Goal: Task Accomplishment & Management: Use online tool/utility

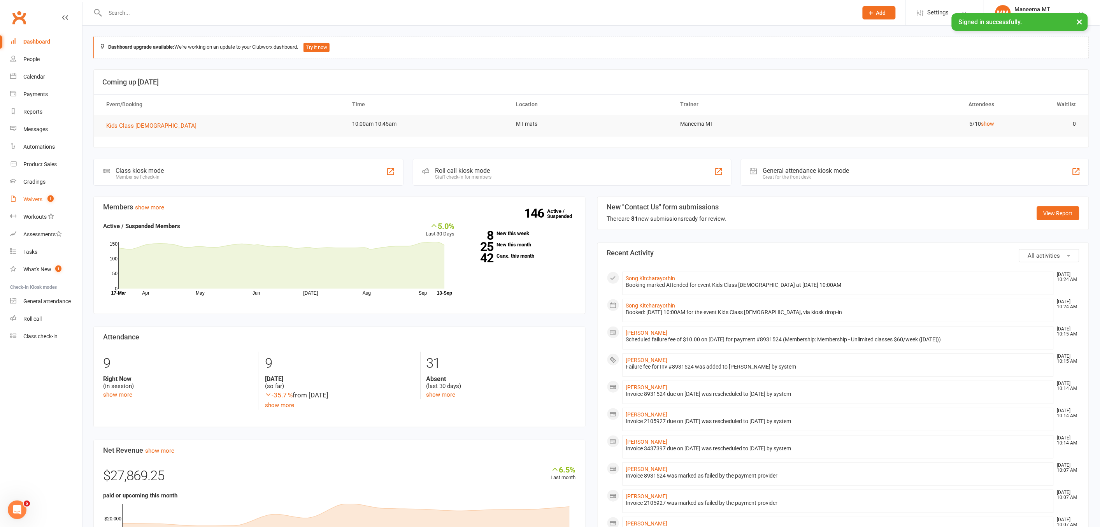
click at [35, 192] on link "Waivers 1" at bounding box center [46, 200] width 72 height 18
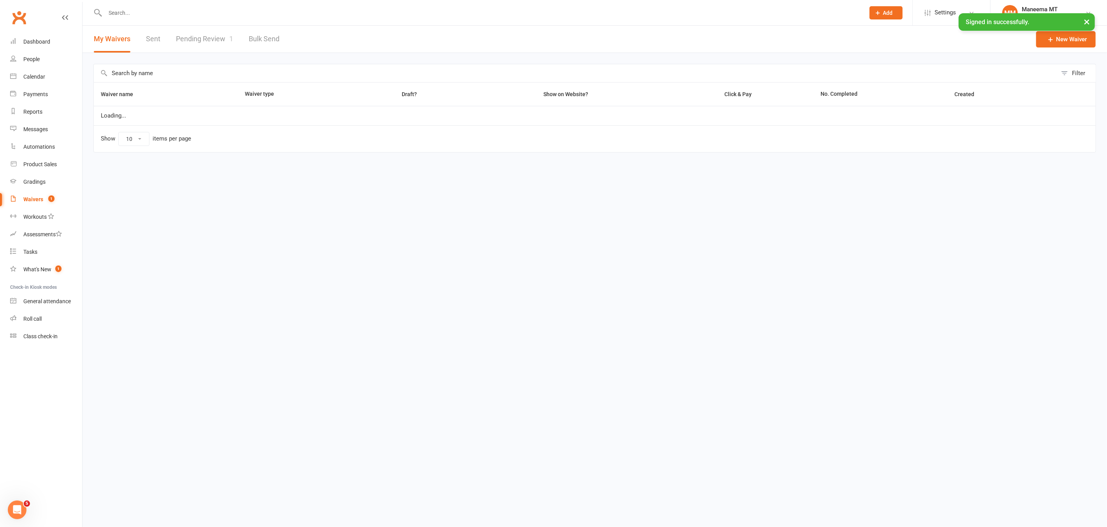
select select "25"
click at [211, 46] on link "Pending Review 1" at bounding box center [204, 39] width 57 height 27
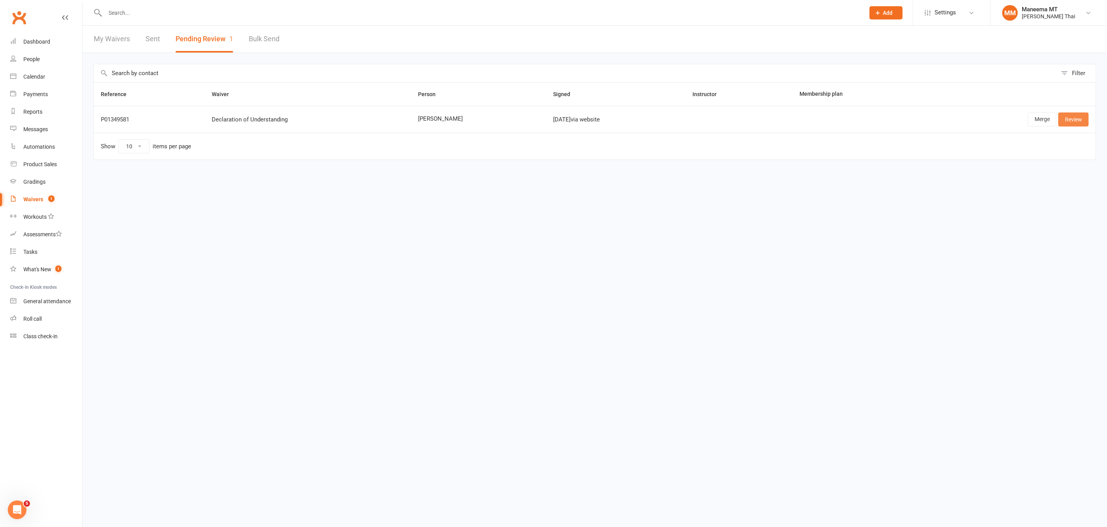
click at [1073, 122] on link "Review" at bounding box center [1073, 119] width 30 height 14
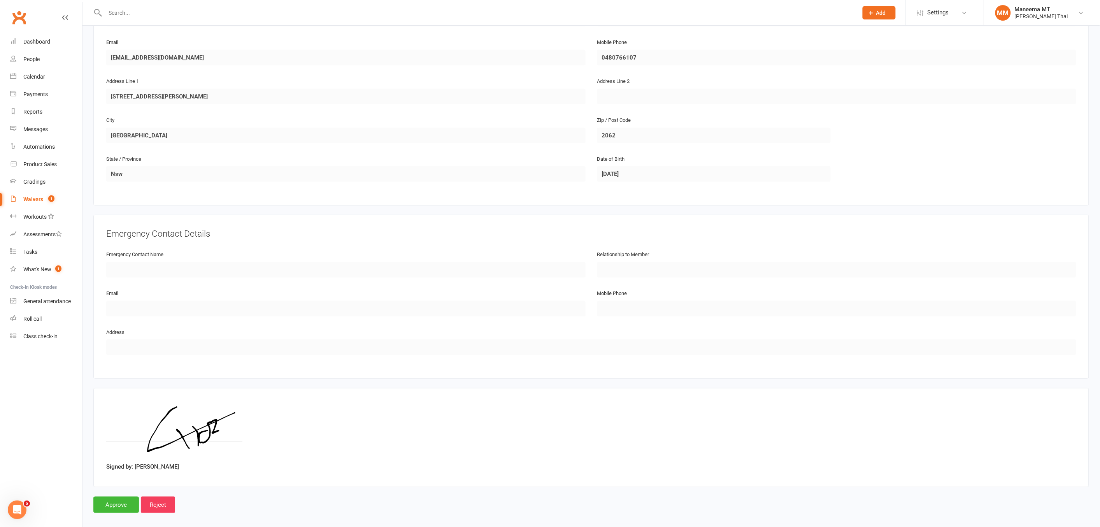
scroll to position [175, 0]
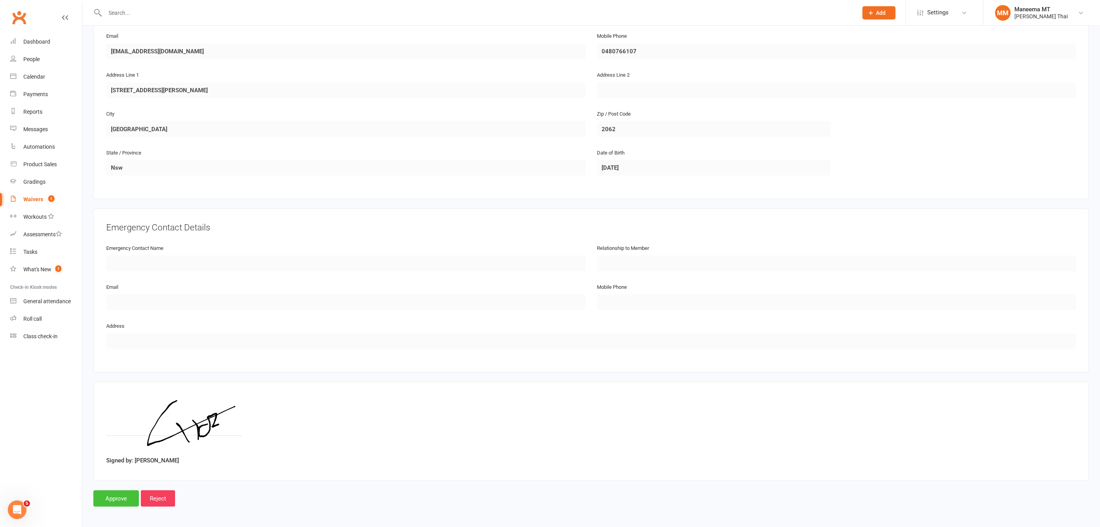
click at [121, 492] on input "Approve" at bounding box center [116, 498] width 46 height 16
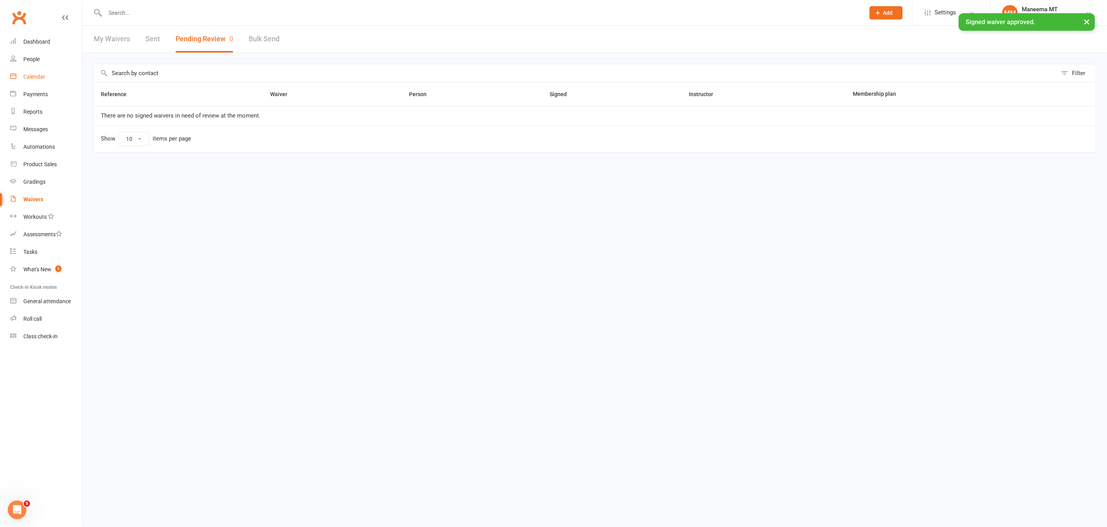
click at [47, 77] on link "Calendar" at bounding box center [46, 77] width 72 height 18
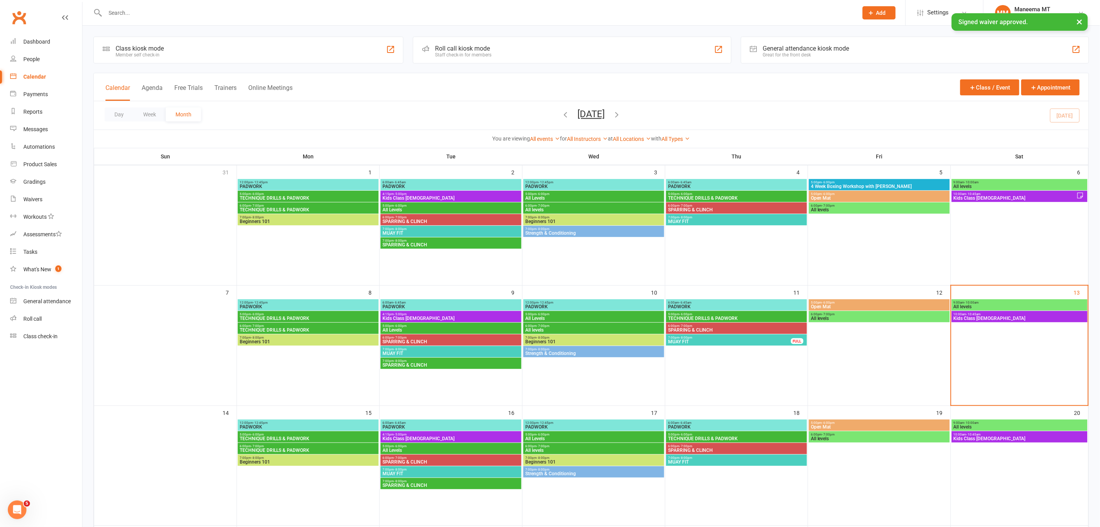
click at [989, 317] on span "Kids Class [DEMOGRAPHIC_DATA]" at bounding box center [1019, 318] width 133 height 5
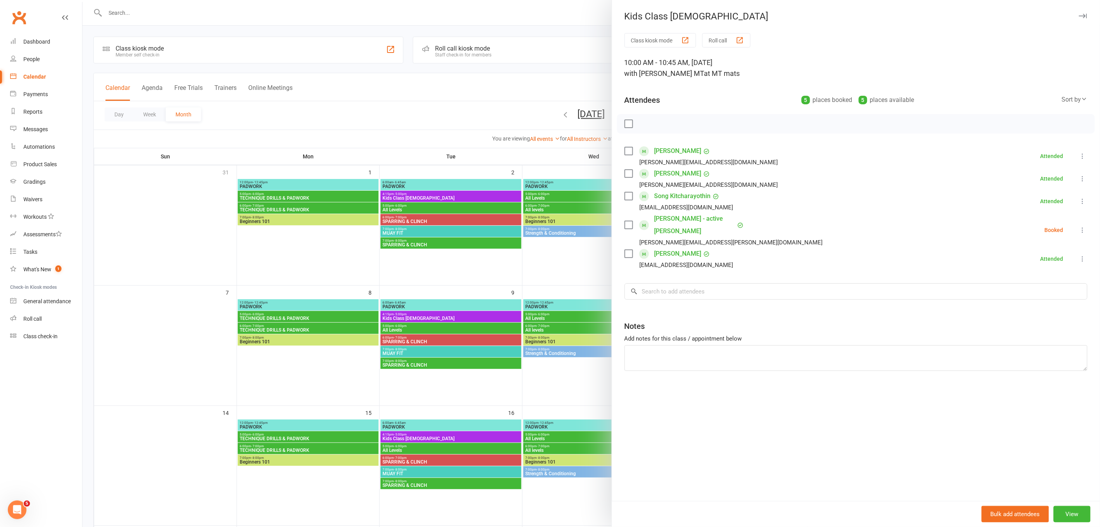
click at [683, 247] on link "[PERSON_NAME]" at bounding box center [677, 253] width 47 height 12
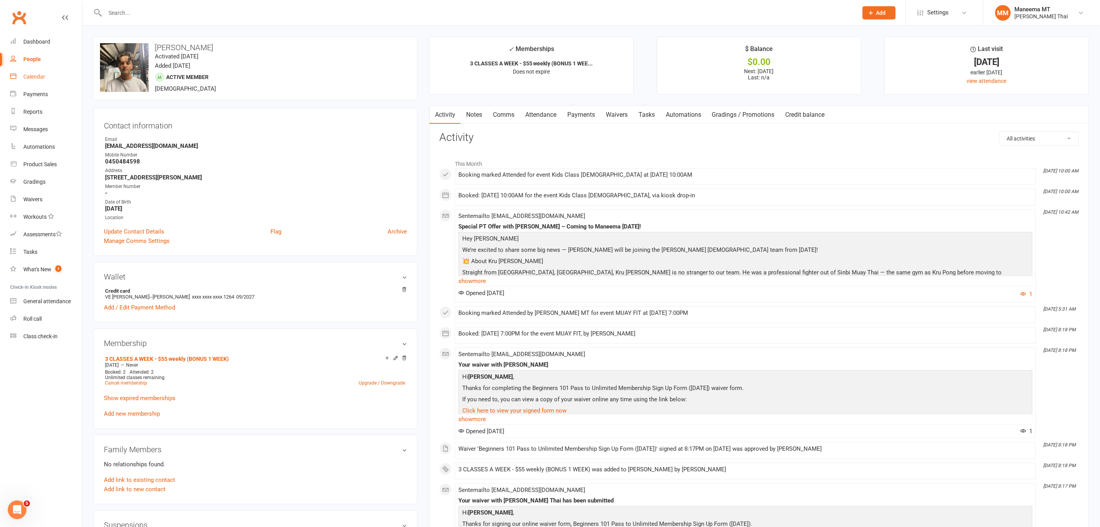
click at [26, 80] on link "Calendar" at bounding box center [46, 77] width 72 height 18
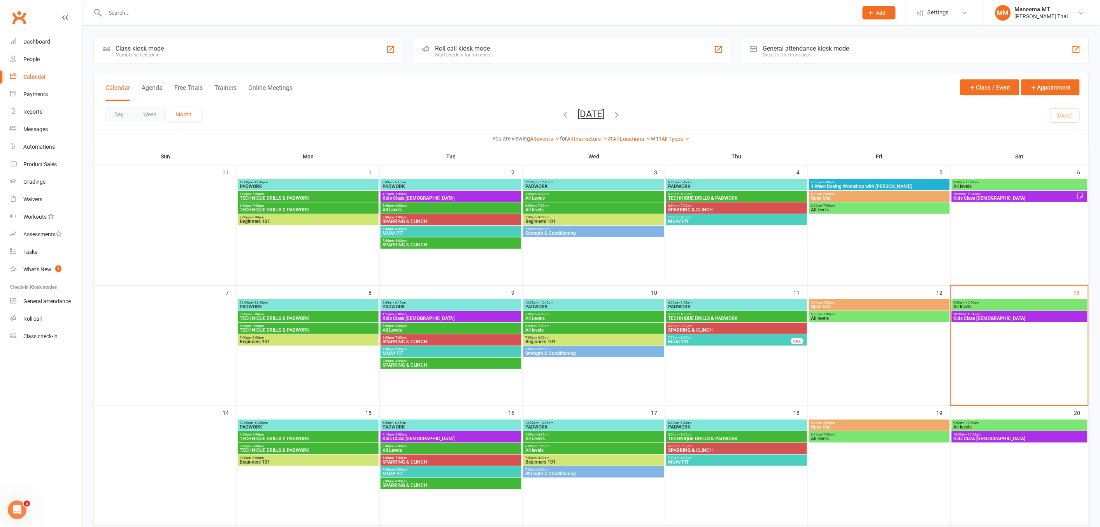
click at [966, 317] on span "Kids Class [DEMOGRAPHIC_DATA]" at bounding box center [1019, 318] width 133 height 5
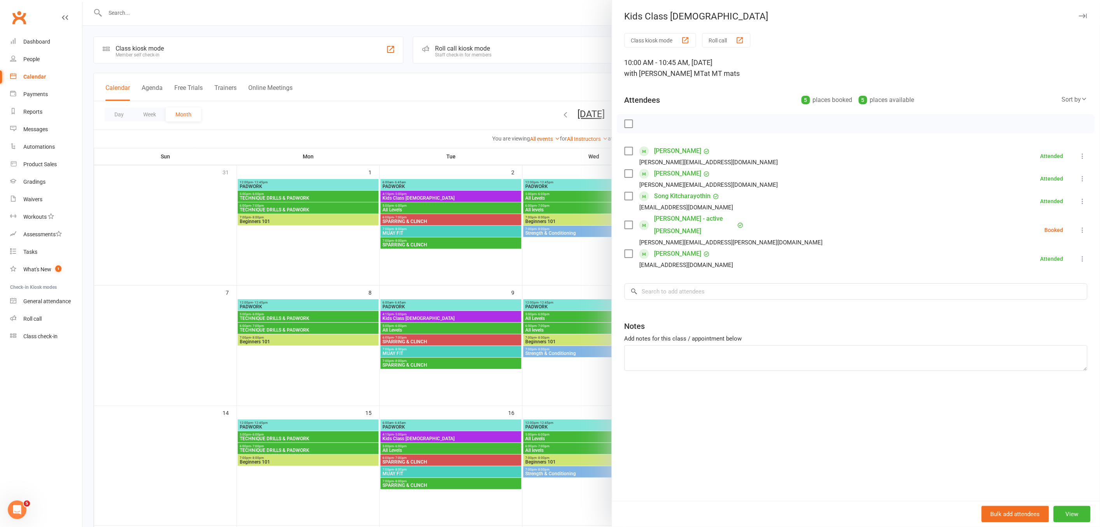
click at [1079, 255] on icon at bounding box center [1083, 259] width 8 height 8
click at [1043, 282] on link "Remove" at bounding box center [1041, 290] width 91 height 16
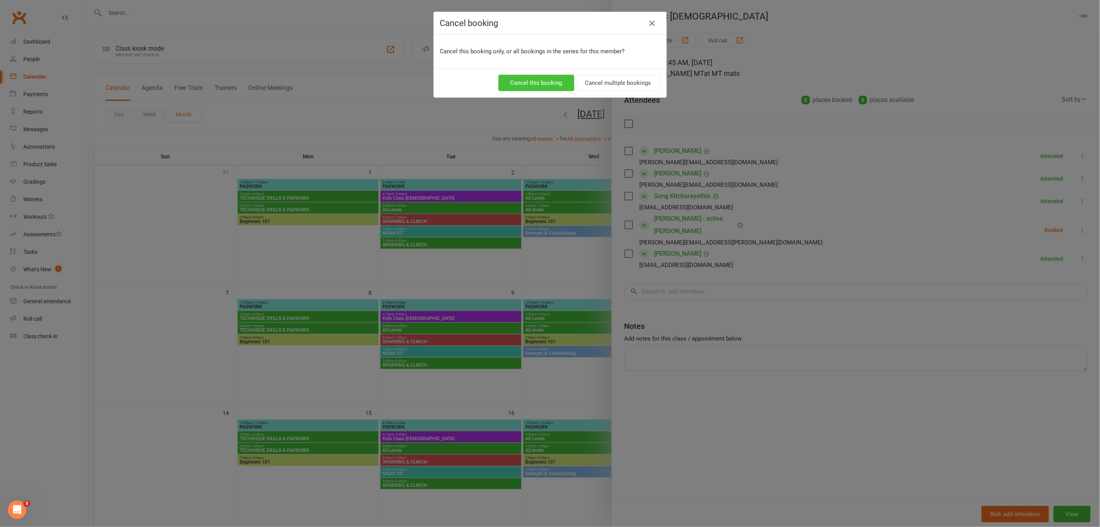
click at [532, 85] on button "Cancel this booking" at bounding box center [536, 83] width 76 height 16
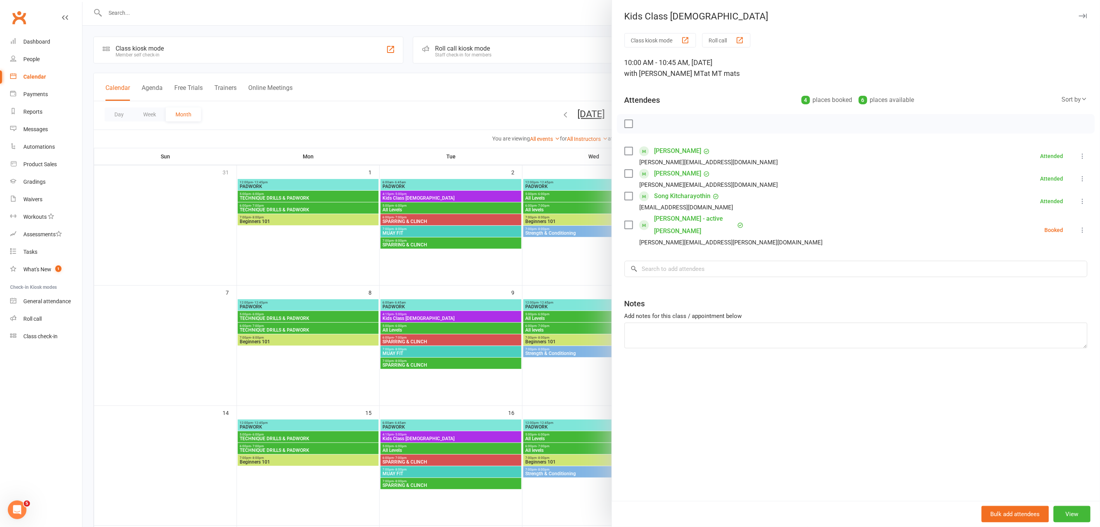
click at [564, 164] on div at bounding box center [590, 263] width 1017 height 527
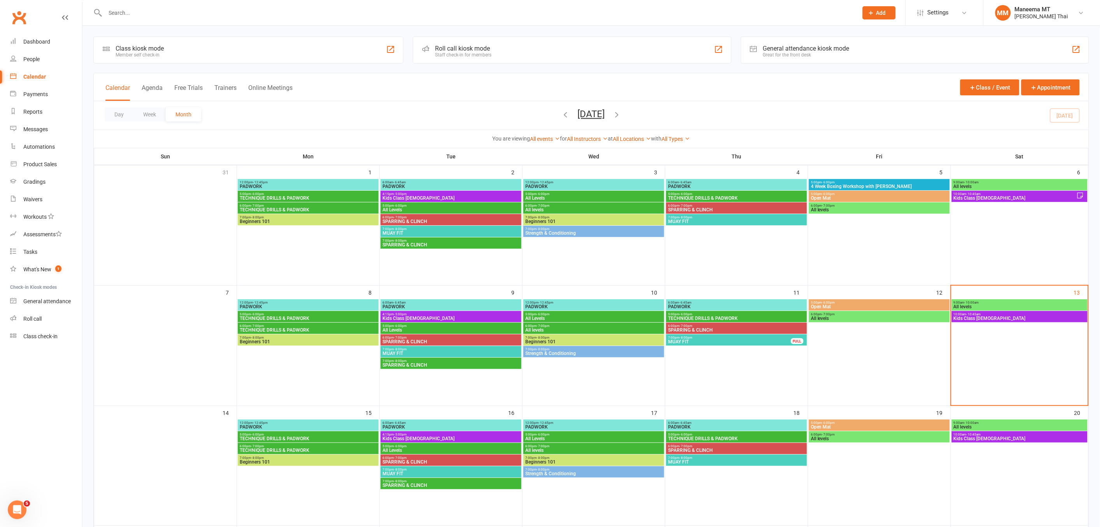
click at [977, 197] on span "Kids Class [DEMOGRAPHIC_DATA]" at bounding box center [1014, 198] width 123 height 5
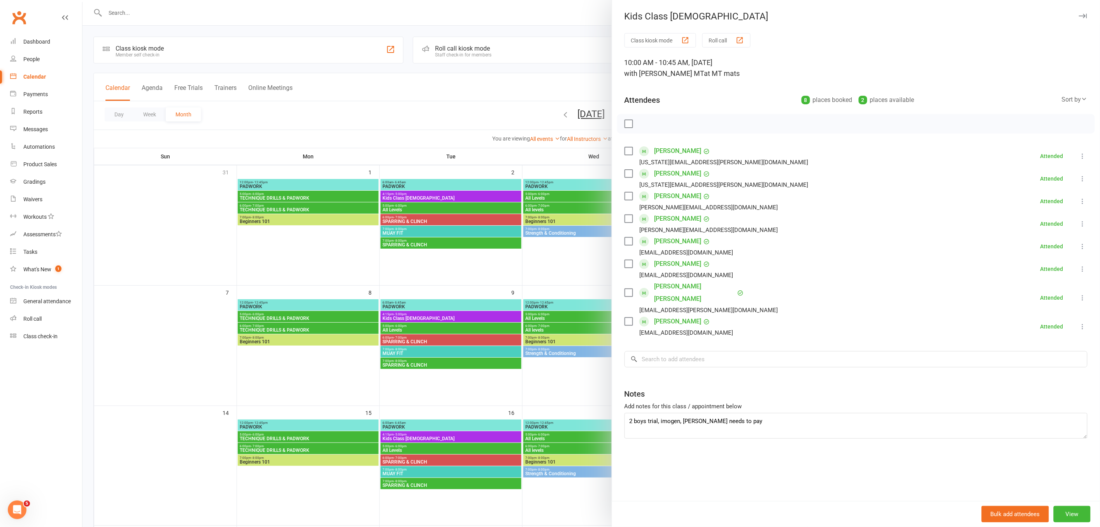
click at [575, 270] on div at bounding box center [590, 263] width 1017 height 527
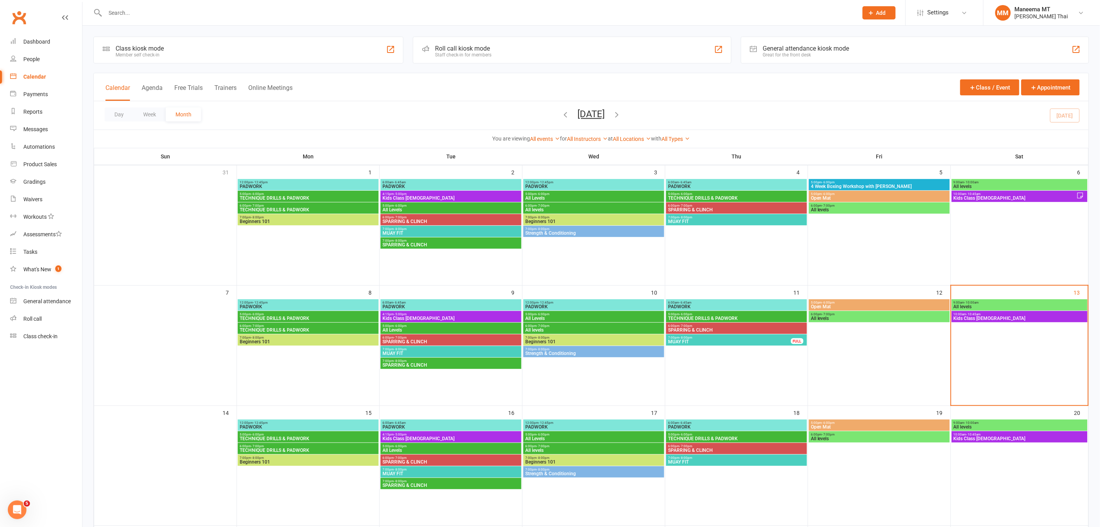
click at [963, 314] on span "10:00am - 10:45am" at bounding box center [1019, 314] width 133 height 4
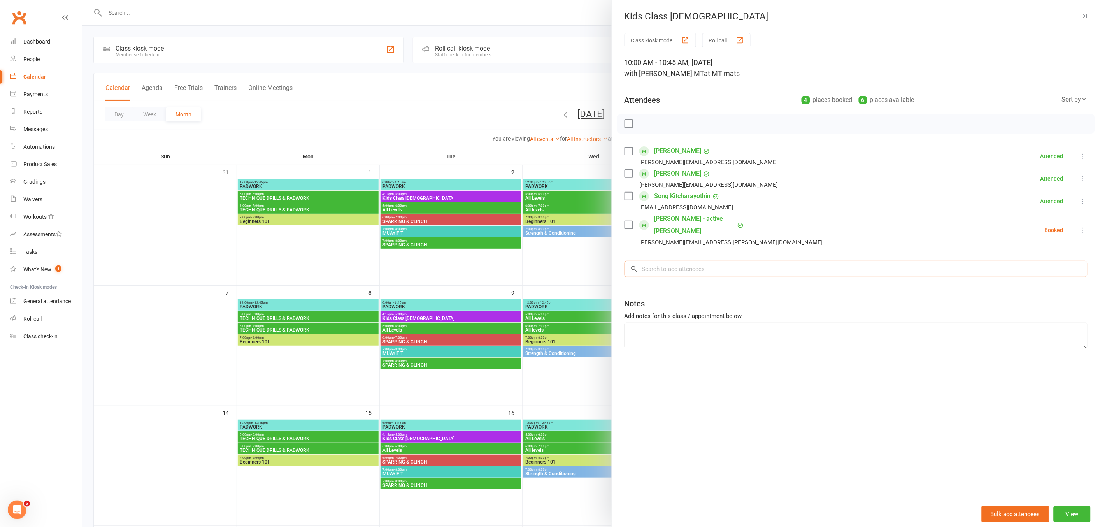
click at [768, 262] on input "search" at bounding box center [855, 269] width 463 height 16
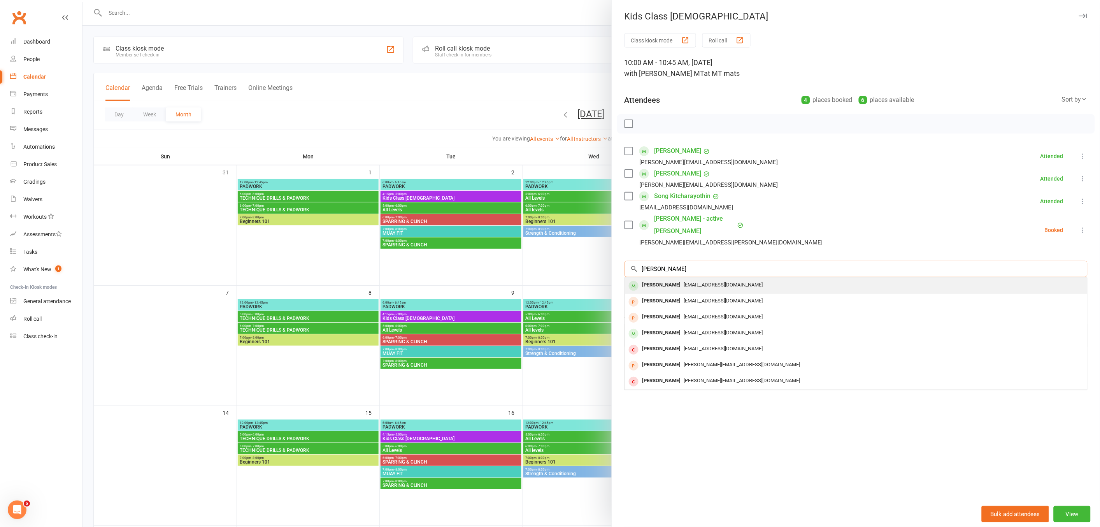
type input "[PERSON_NAME]"
click at [764, 279] on div "[EMAIL_ADDRESS][DOMAIN_NAME]" at bounding box center [856, 284] width 456 height 11
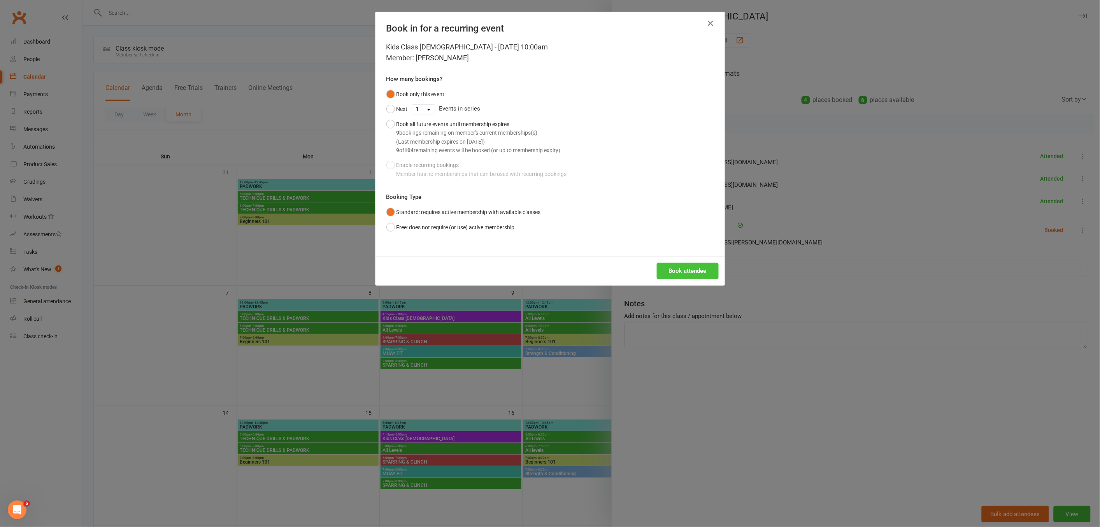
click at [714, 271] on button "Book attendee" at bounding box center [688, 271] width 62 height 16
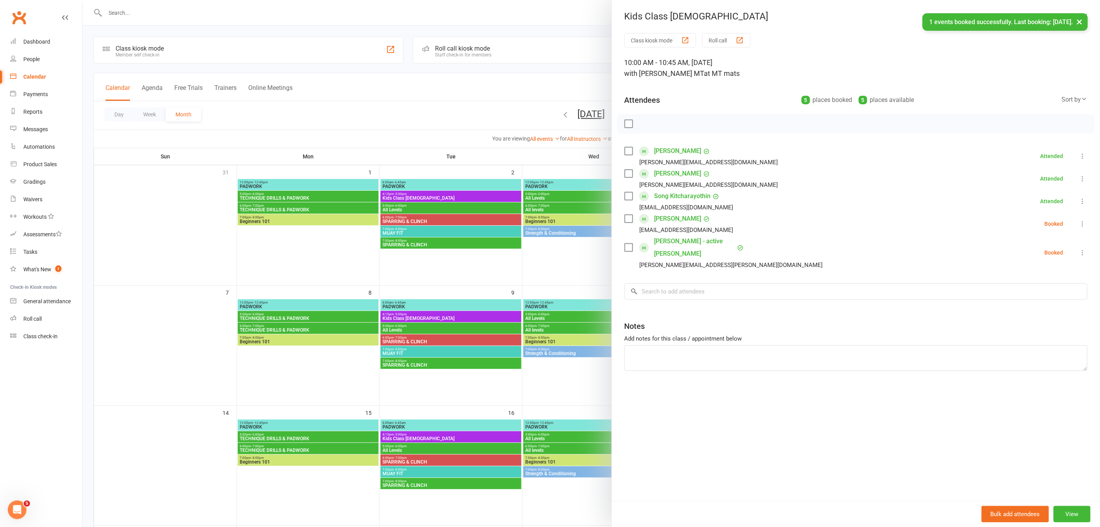
click at [581, 98] on div at bounding box center [590, 263] width 1017 height 527
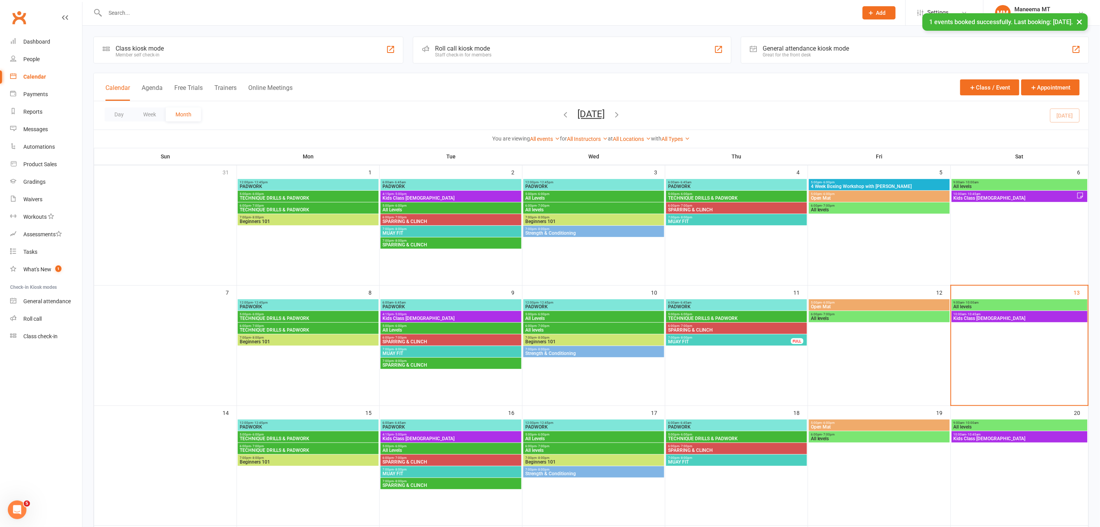
click at [982, 197] on span "Kids Class [DEMOGRAPHIC_DATA]" at bounding box center [1014, 198] width 123 height 5
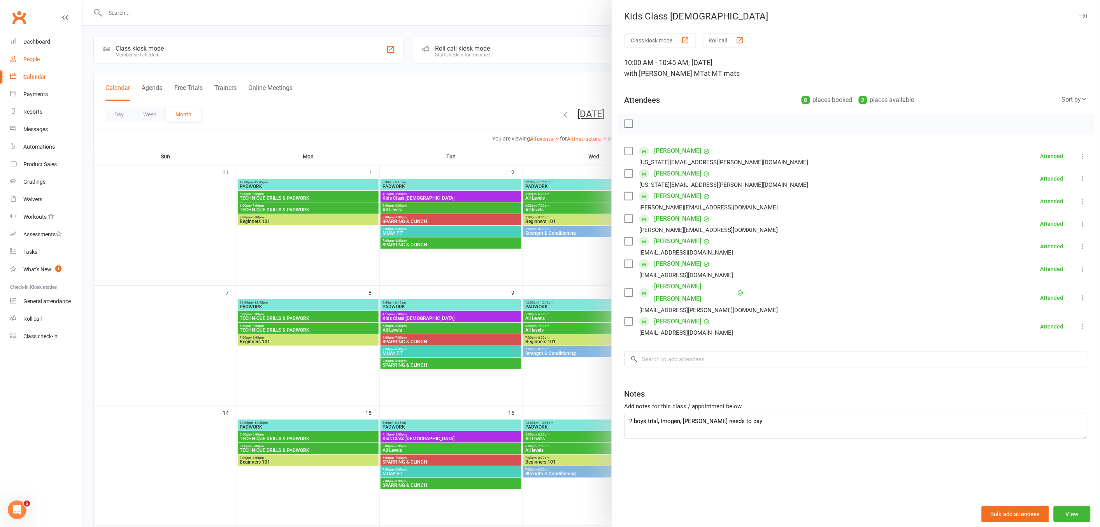
click at [43, 64] on link "People" at bounding box center [46, 60] width 72 height 18
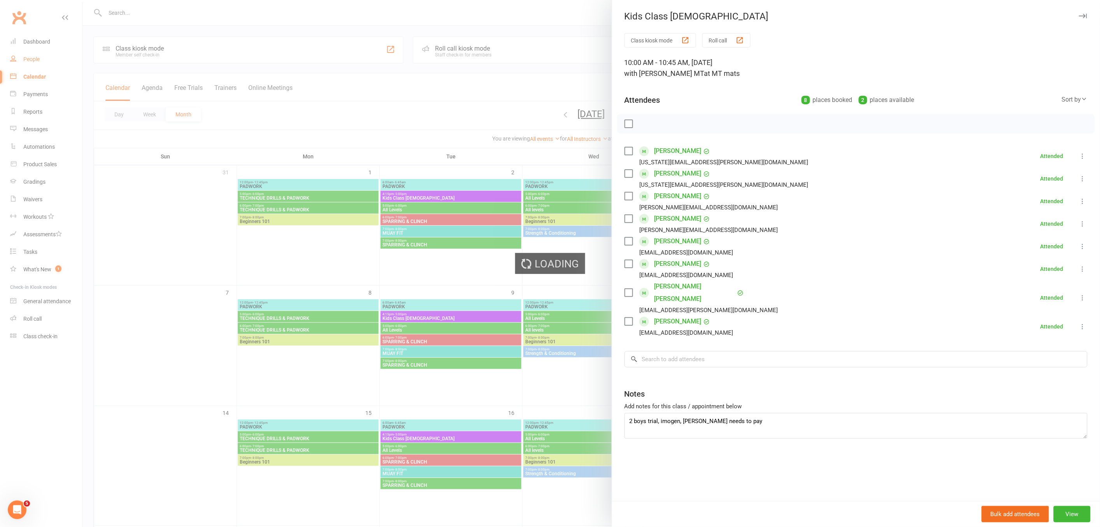
select select "100"
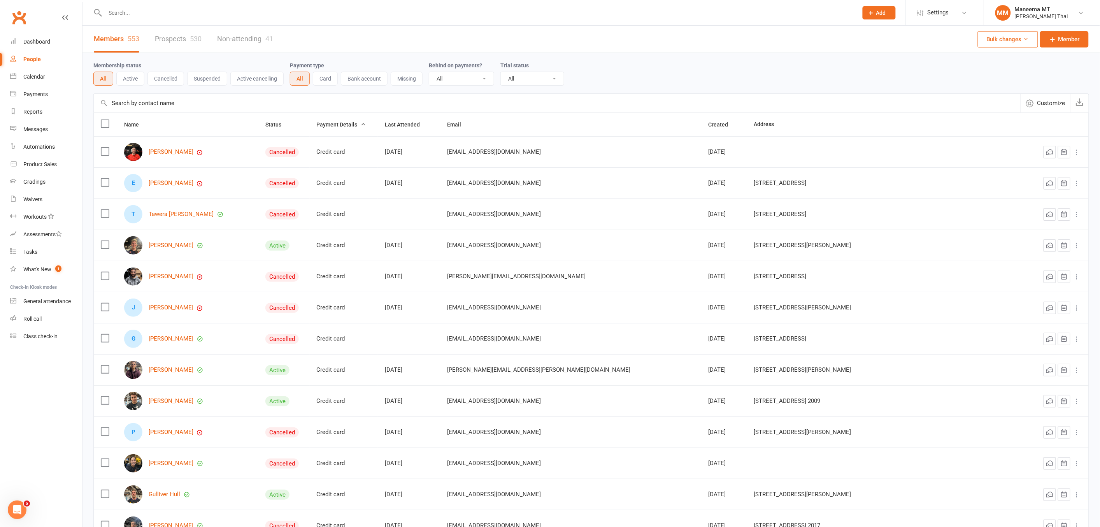
click at [240, 36] on link "Non-attending 41" at bounding box center [245, 39] width 56 height 27
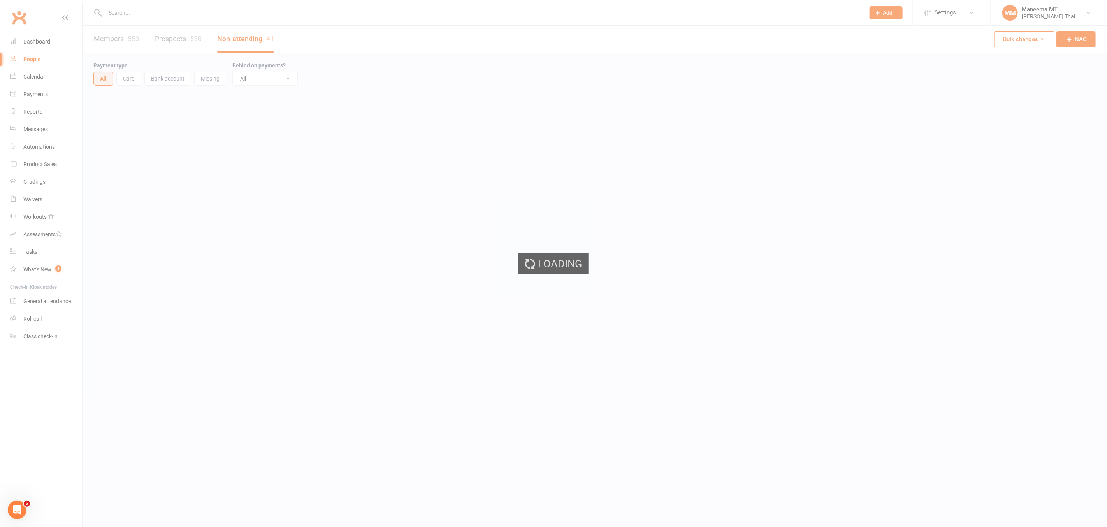
select select "100"
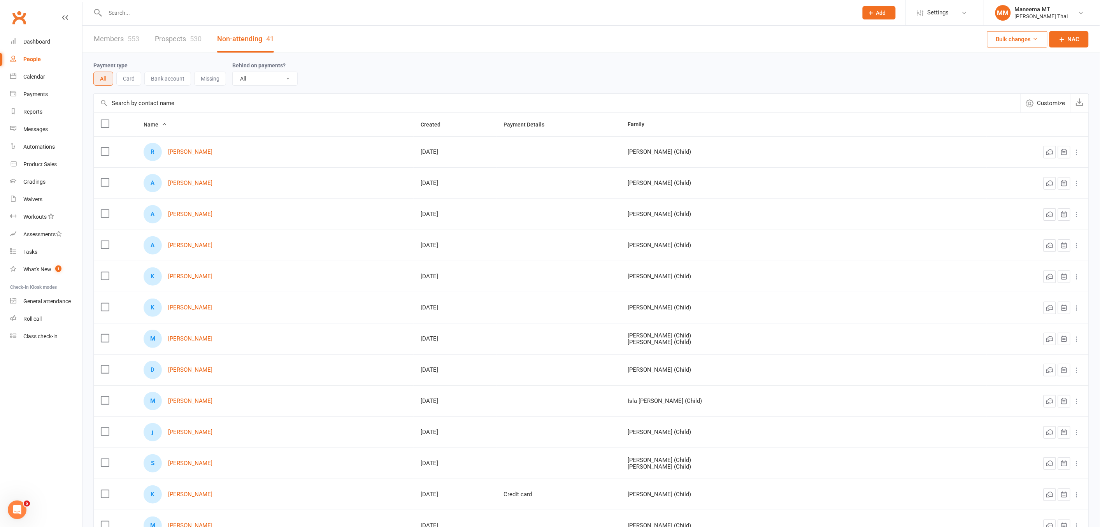
click at [1049, 103] on span "Customize" at bounding box center [1051, 102] width 28 height 9
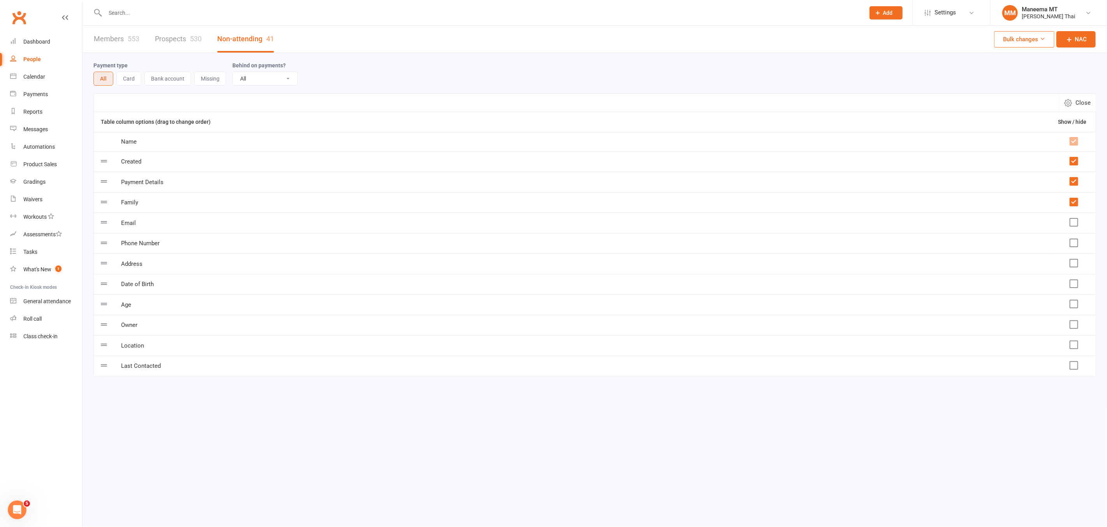
click at [103, 75] on button "All" at bounding box center [103, 79] width 20 height 14
click at [224, 36] on link "Non-attending 41" at bounding box center [245, 39] width 57 height 27
click at [1080, 100] on span "Close" at bounding box center [1082, 102] width 15 height 9
select select "100"
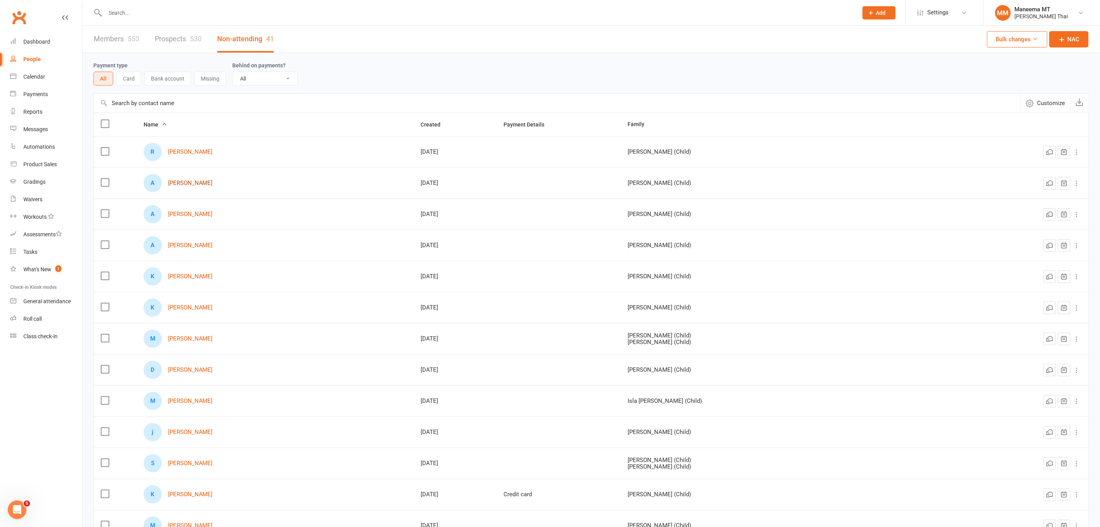
click at [198, 180] on link "[PERSON_NAME]" at bounding box center [190, 183] width 45 height 7
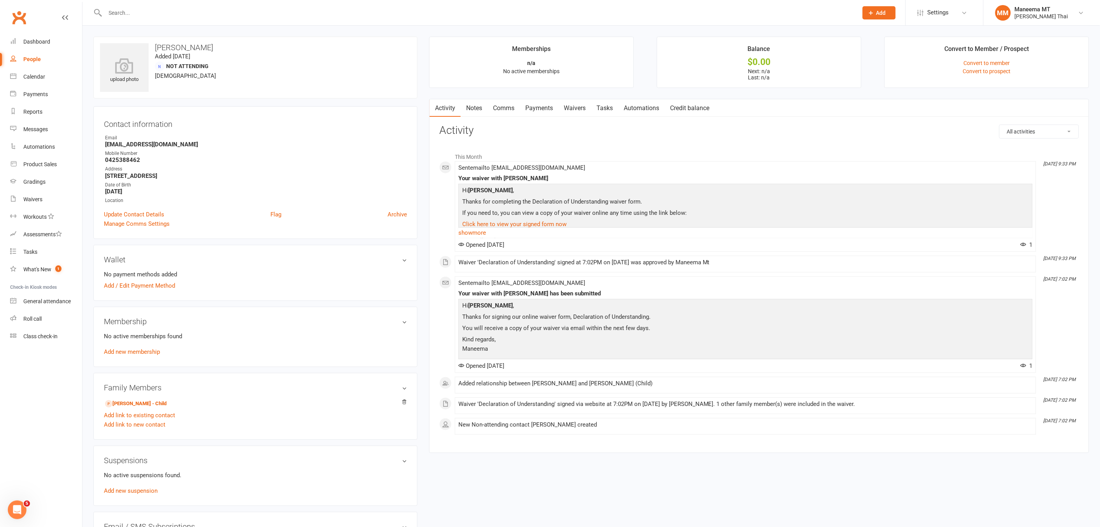
click at [46, 58] on link "People" at bounding box center [46, 60] width 72 height 18
select select "100"
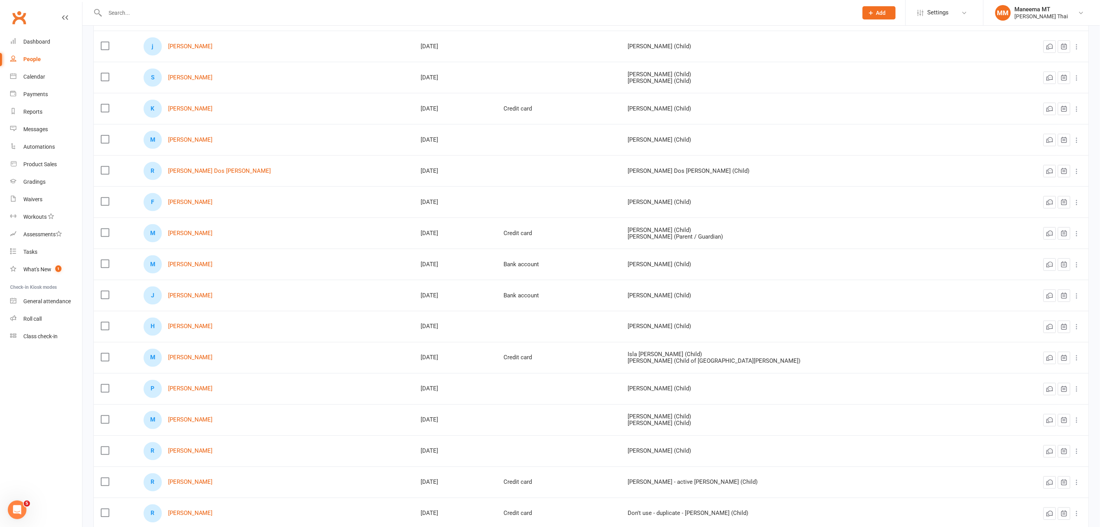
scroll to position [389, 0]
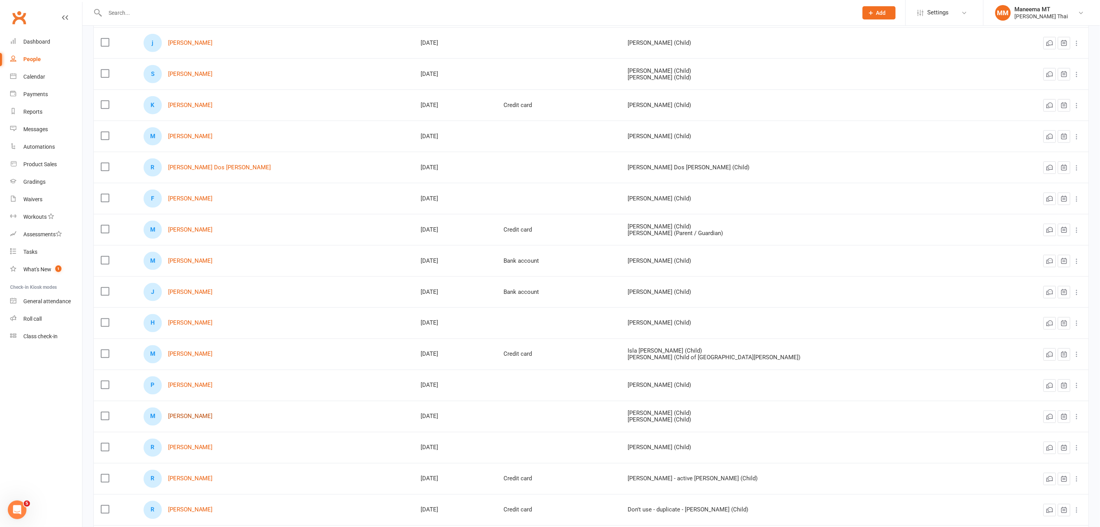
click at [213, 420] on link "[PERSON_NAME]" at bounding box center [190, 416] width 45 height 7
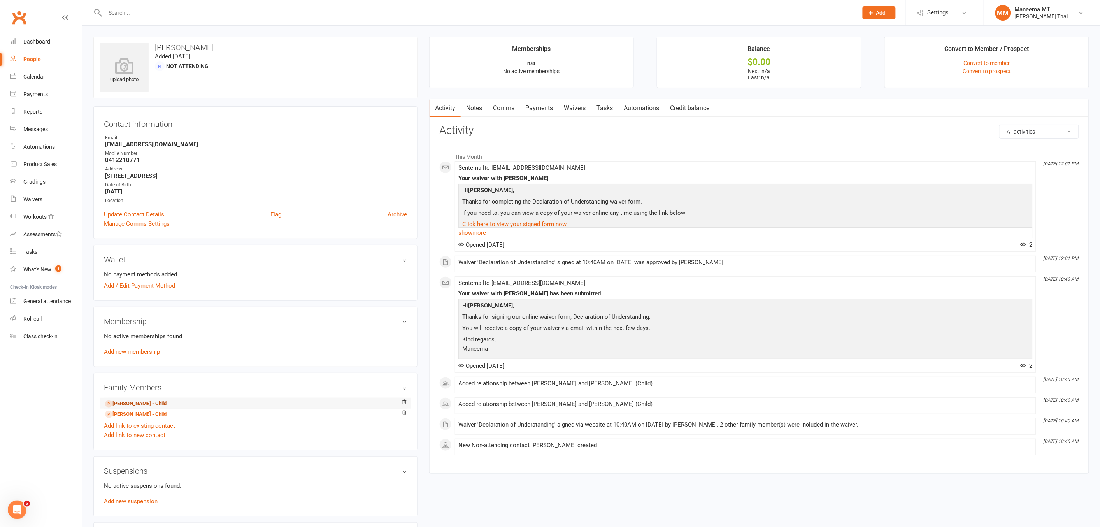
click at [160, 407] on link "[PERSON_NAME] - Child" at bounding box center [135, 404] width 61 height 8
